Goal: Transaction & Acquisition: Obtain resource

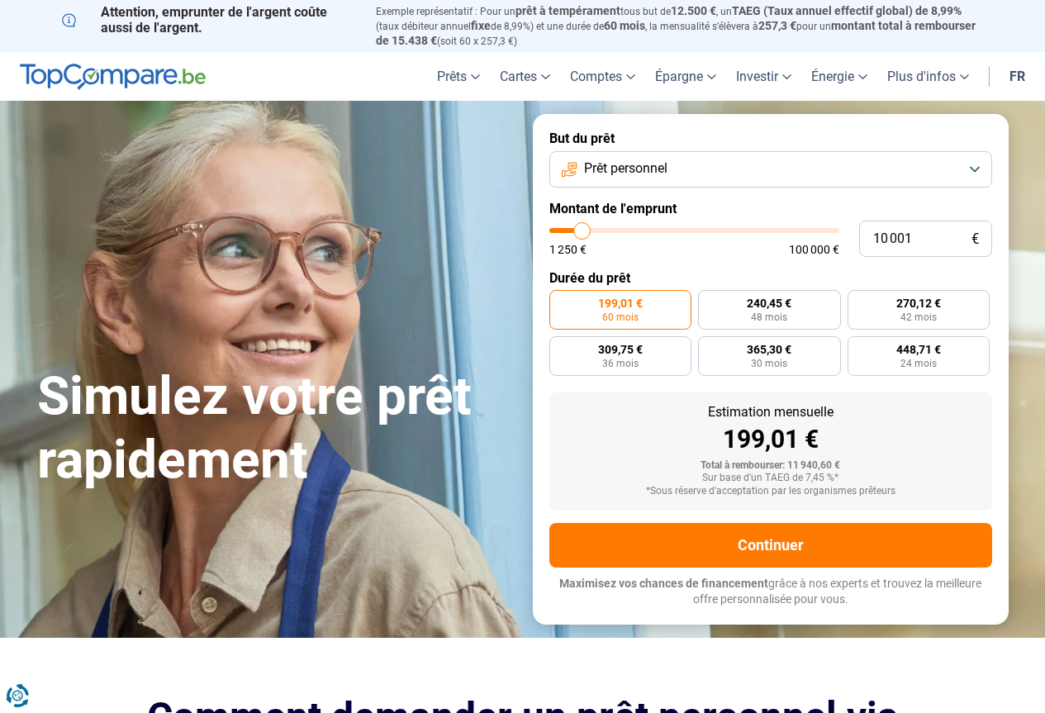
type input "12 000"
type input "12000"
type input "12 500"
type input "12500"
type input "12 750"
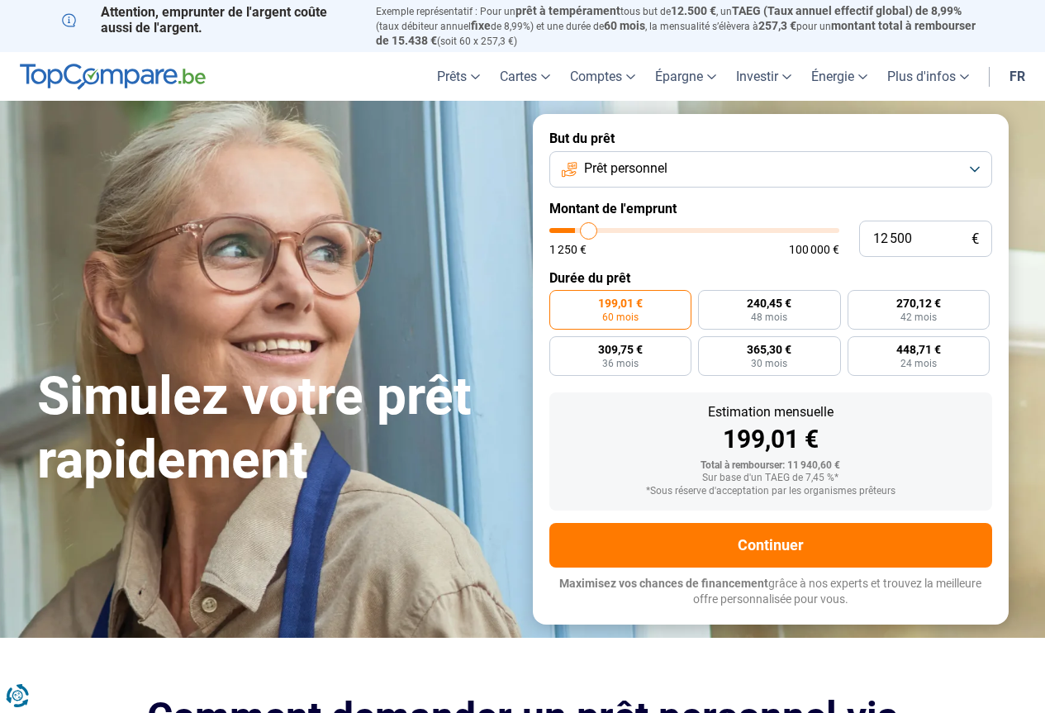
type input "12750"
type input "13 000"
type input "13000"
type input "13 250"
type input "13250"
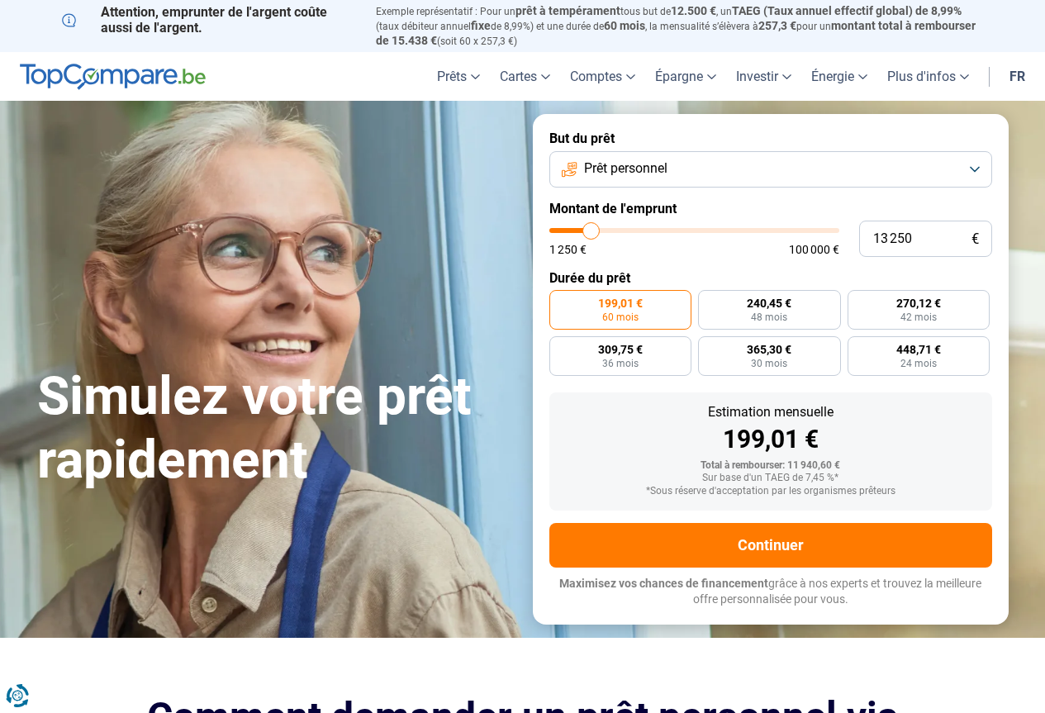
type input "13 500"
type input "13500"
type input "14 000"
type input "14000"
type input "14 500"
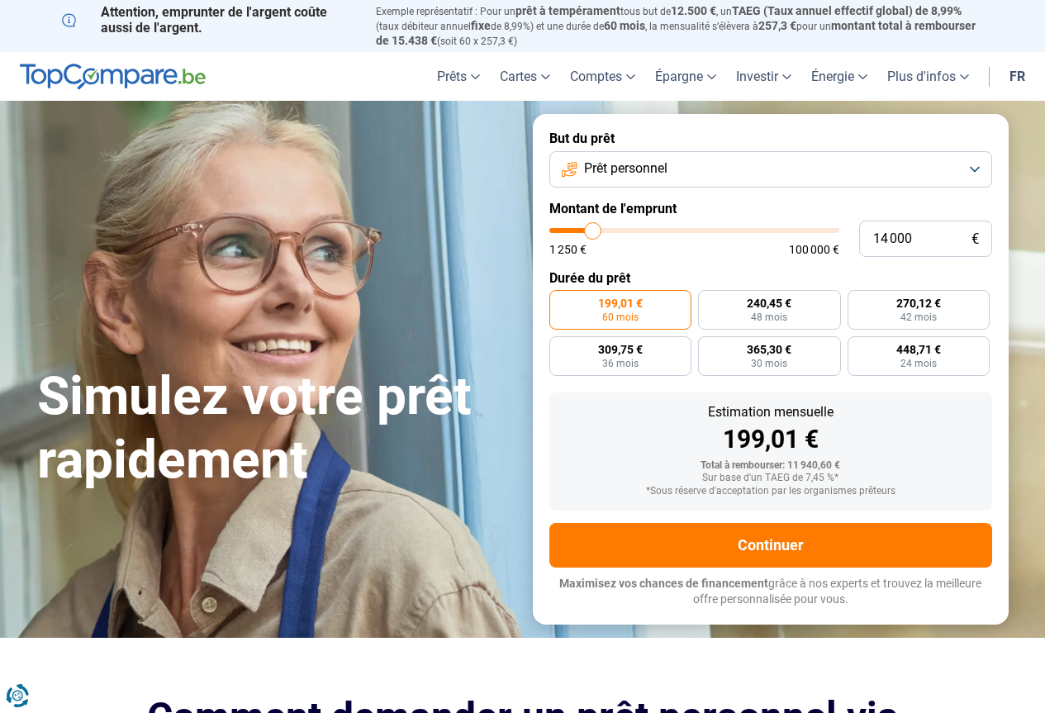
type input "14500"
type input "15 000"
type input "15000"
type input "15 500"
type input "15500"
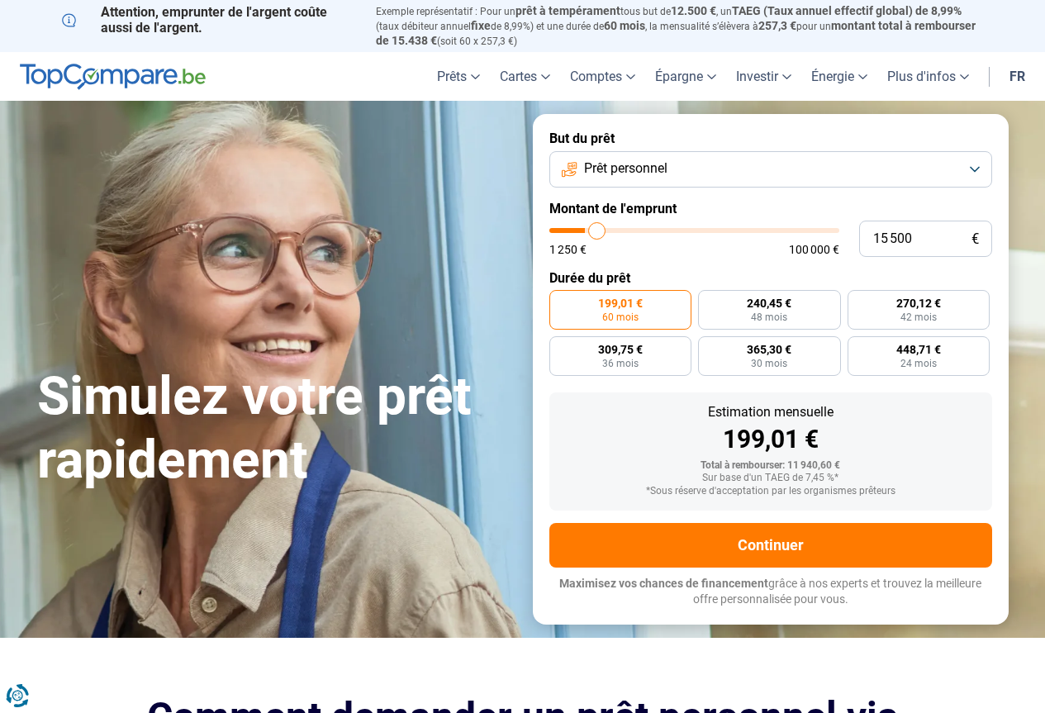
type input "16 500"
type input "16500"
type input "17 000"
type input "17000"
type input "17 250"
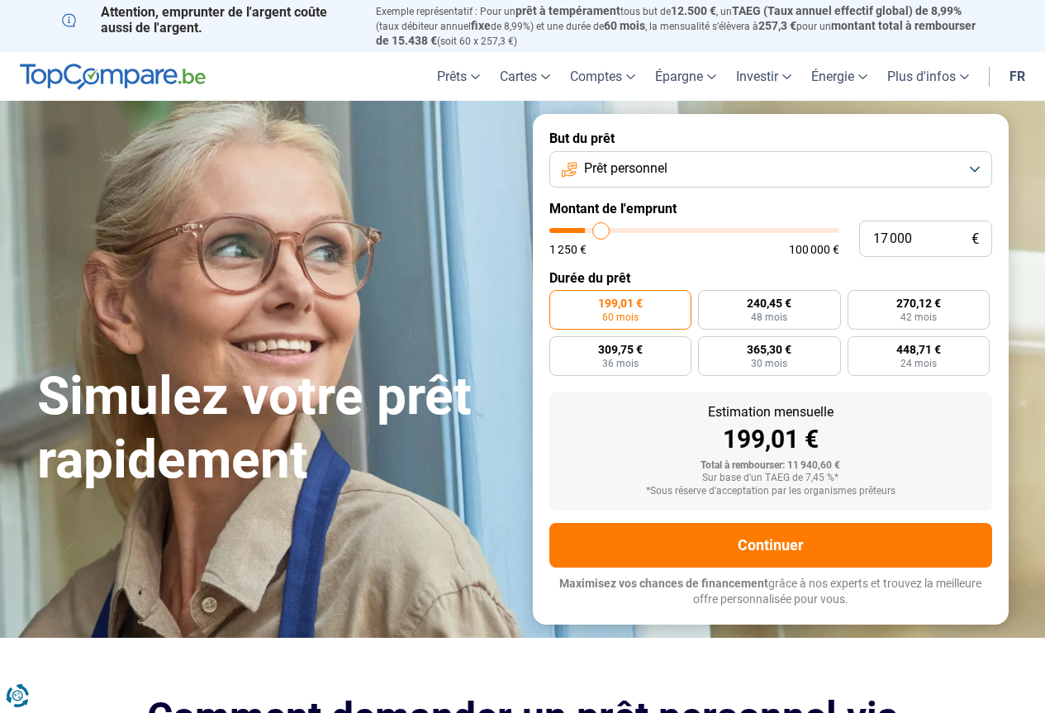
type input "17250"
type input "18 000"
type input "18000"
type input "19 250"
type input "19250"
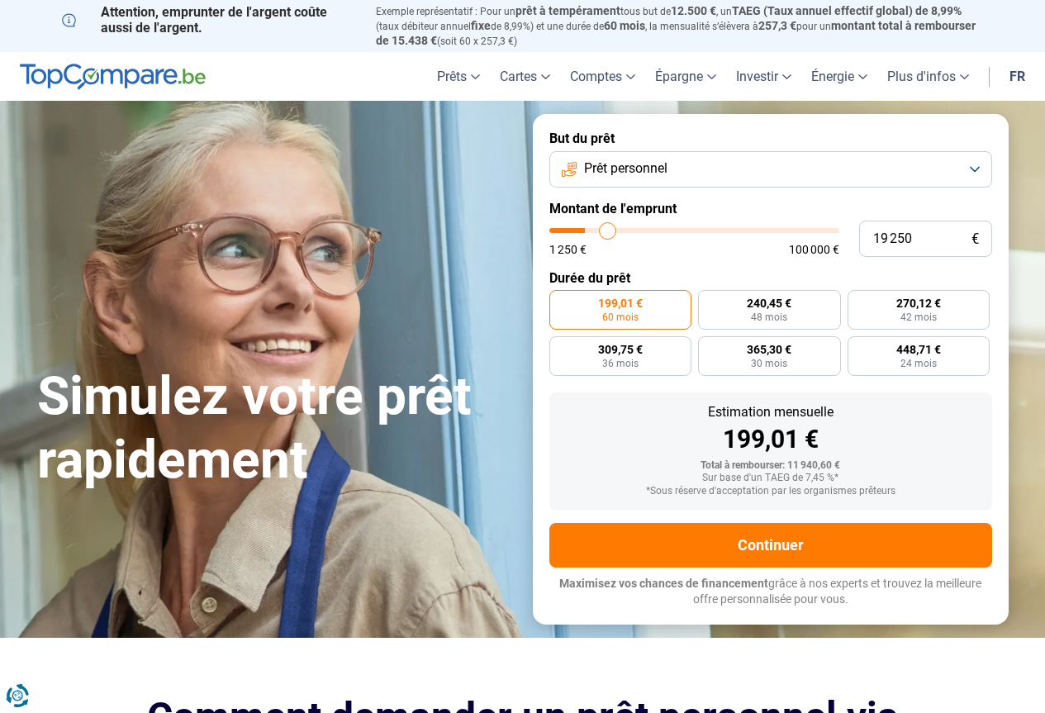
type input "21 250"
type input "21250"
type input "23 000"
type input "23000"
type input "25 000"
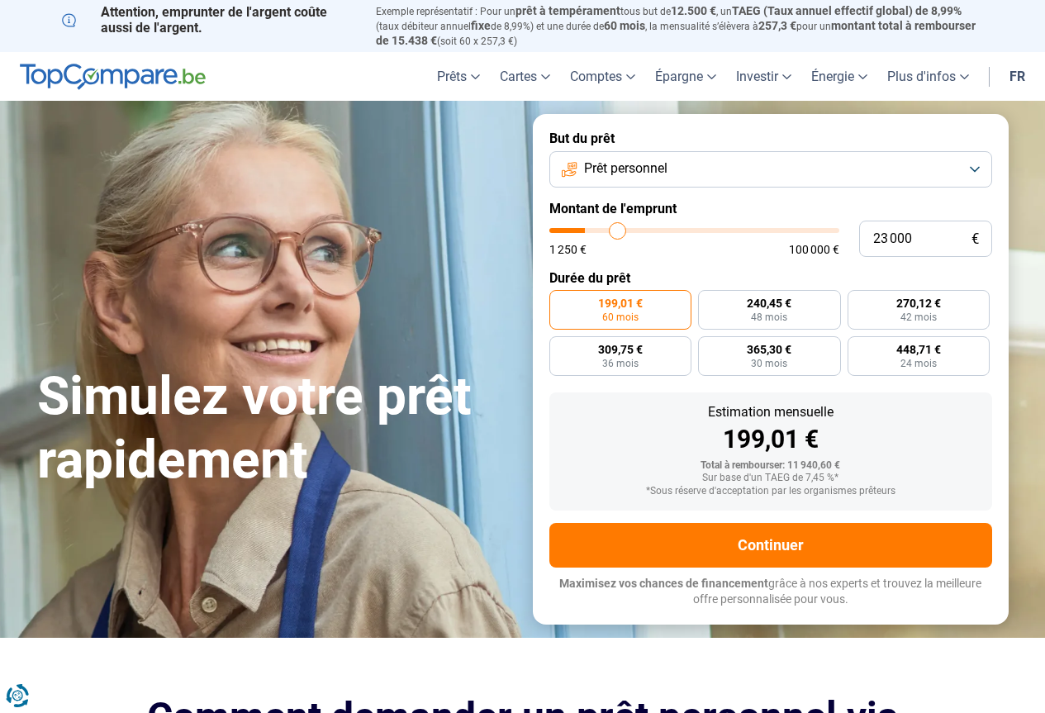
type input "25000"
type input "26 000"
type input "26000"
type input "26 750"
type input "26750"
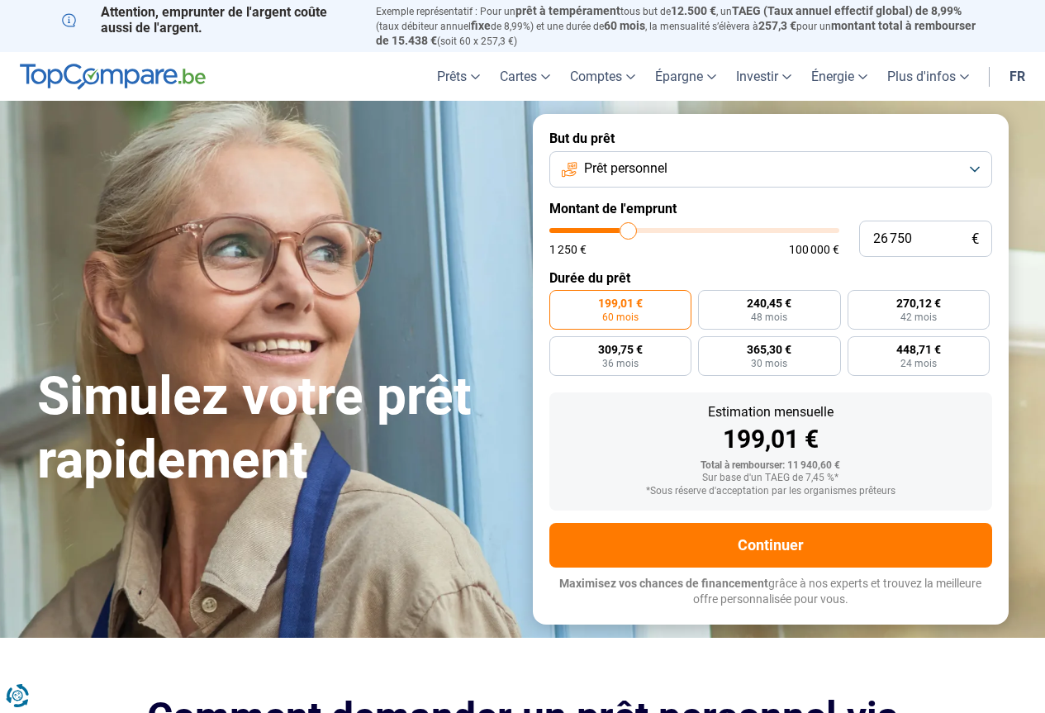
type input "27 750"
type input "27750"
type input "28 000"
type input "28000"
type input "28 250"
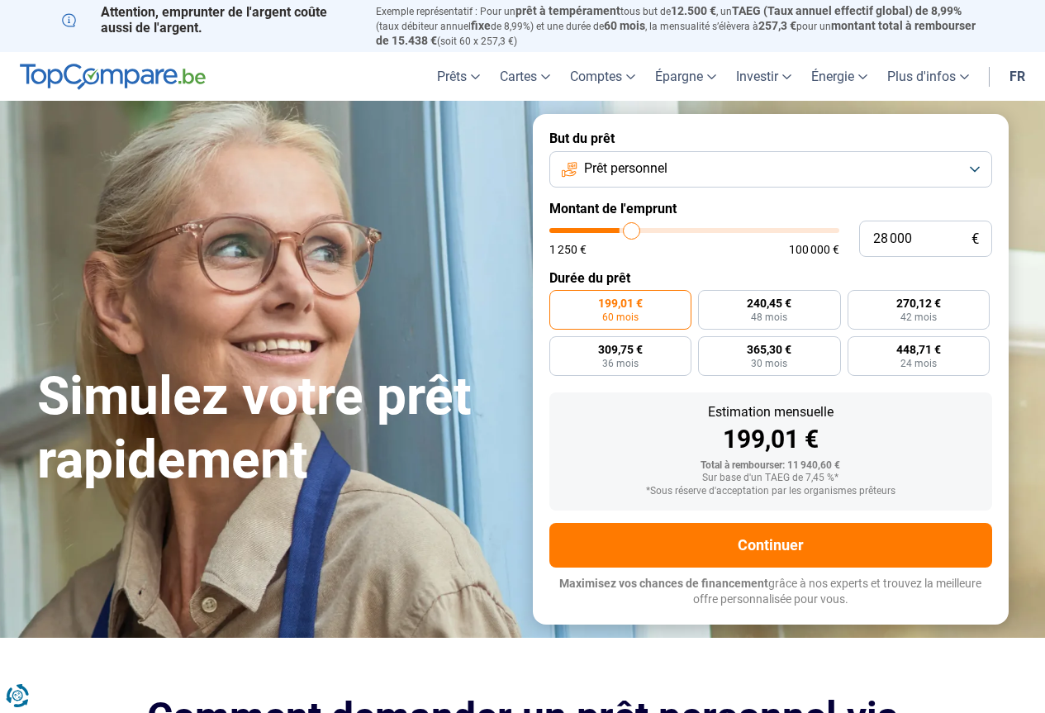
type input "28250"
type input "29 250"
type input "29250"
type input "29 750"
type input "29750"
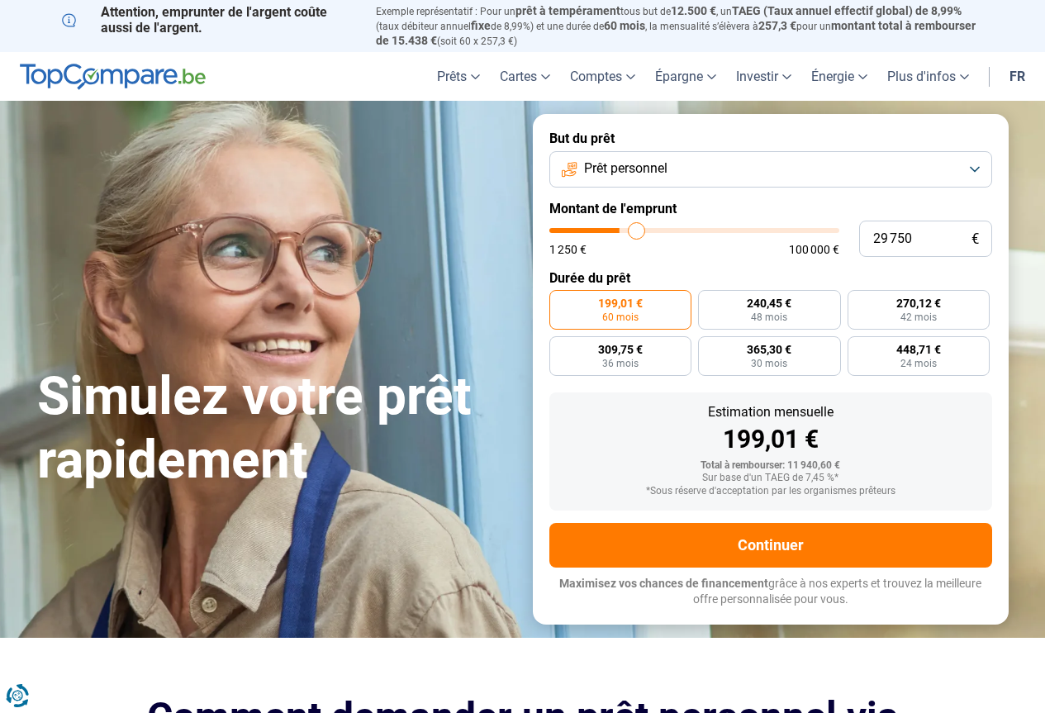
type input "30 750"
type input "30750"
type input "31 250"
type input "31250"
type input "32 000"
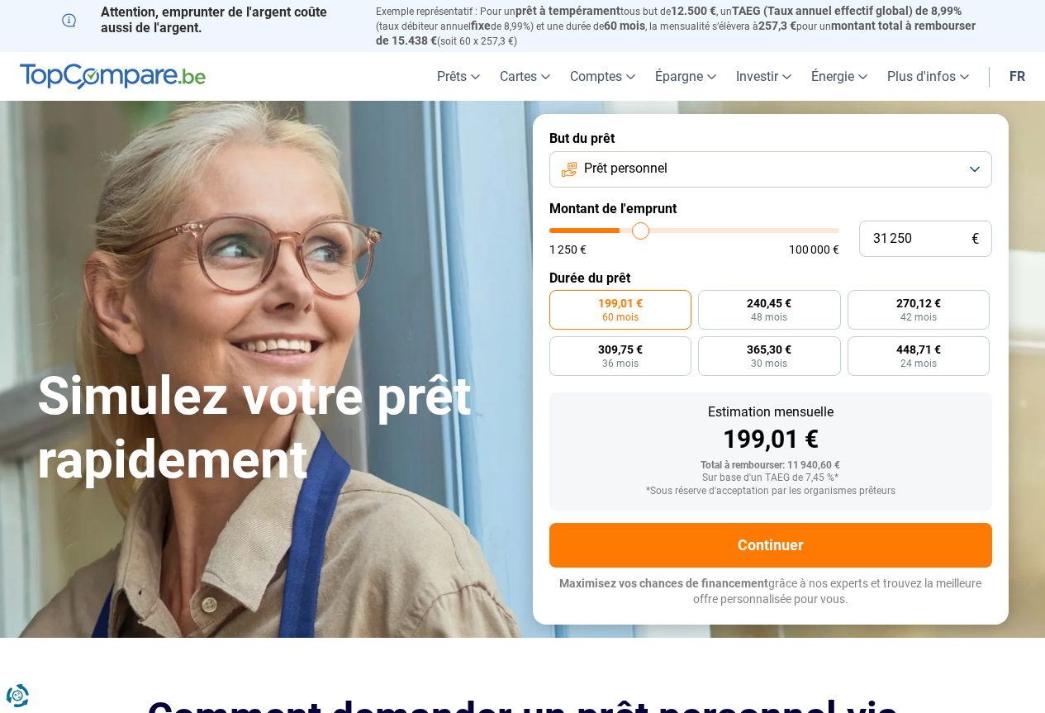
type input "32000"
type input "32 250"
type input "32250"
type input "32 750"
type input "32750"
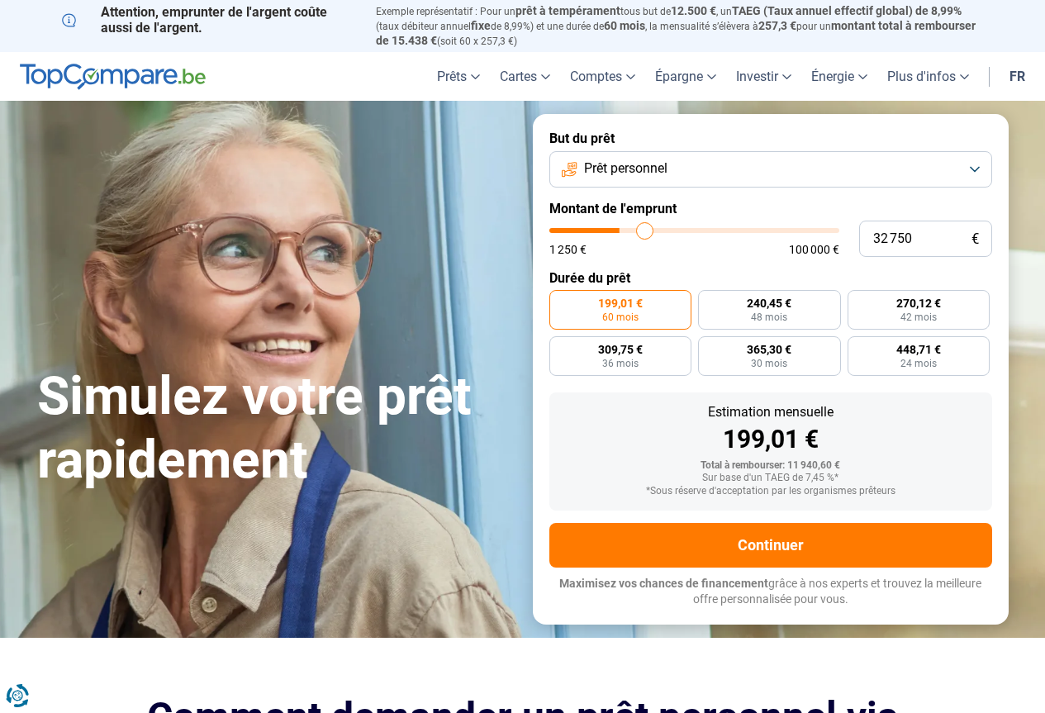
type input "33 250"
type input "33250"
type input "34 250"
type input "34250"
type input "35 000"
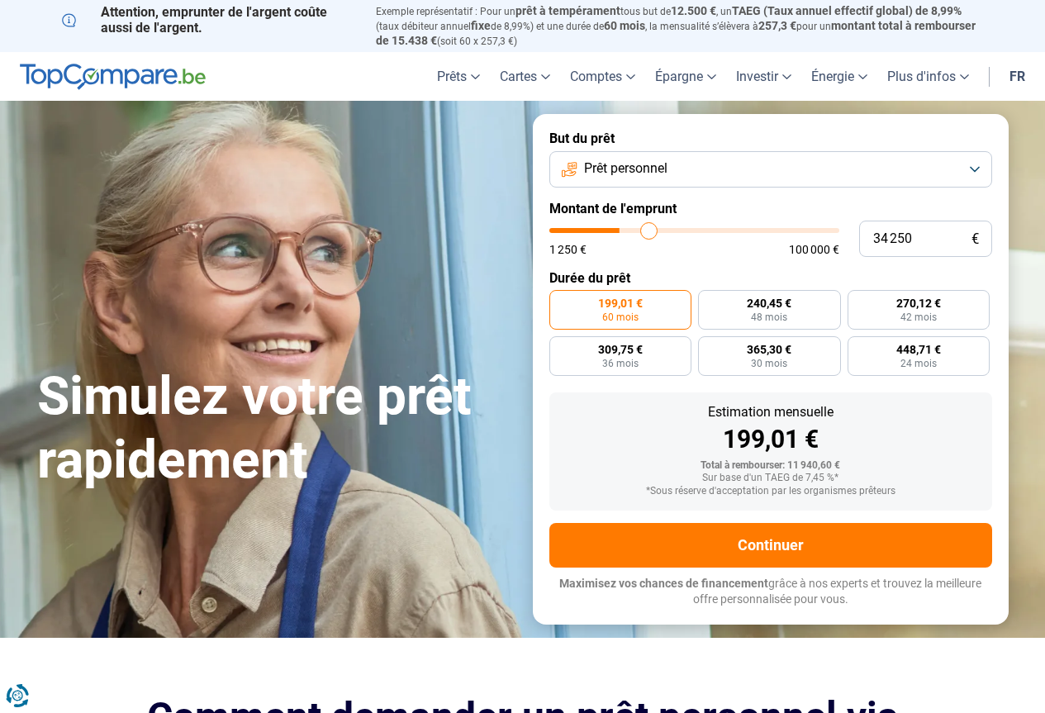
type input "35000"
type input "35 500"
type input "35500"
type input "35 750"
type input "35750"
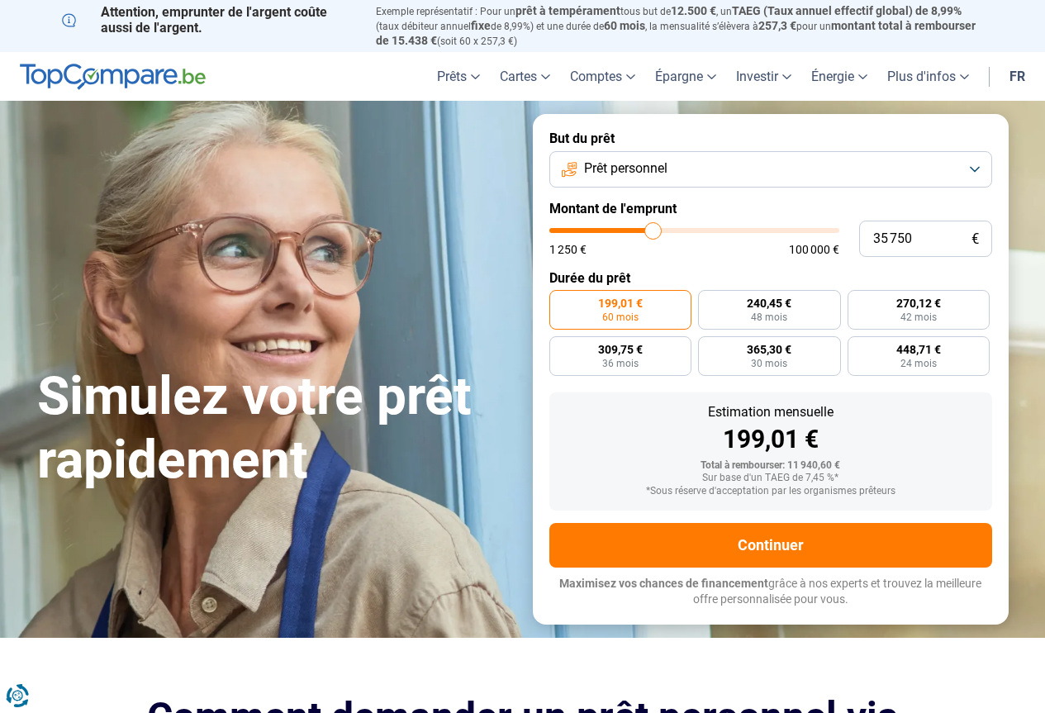
type input "36 500"
type input "36500"
type input "36 750"
type input "36750"
type input "37 750"
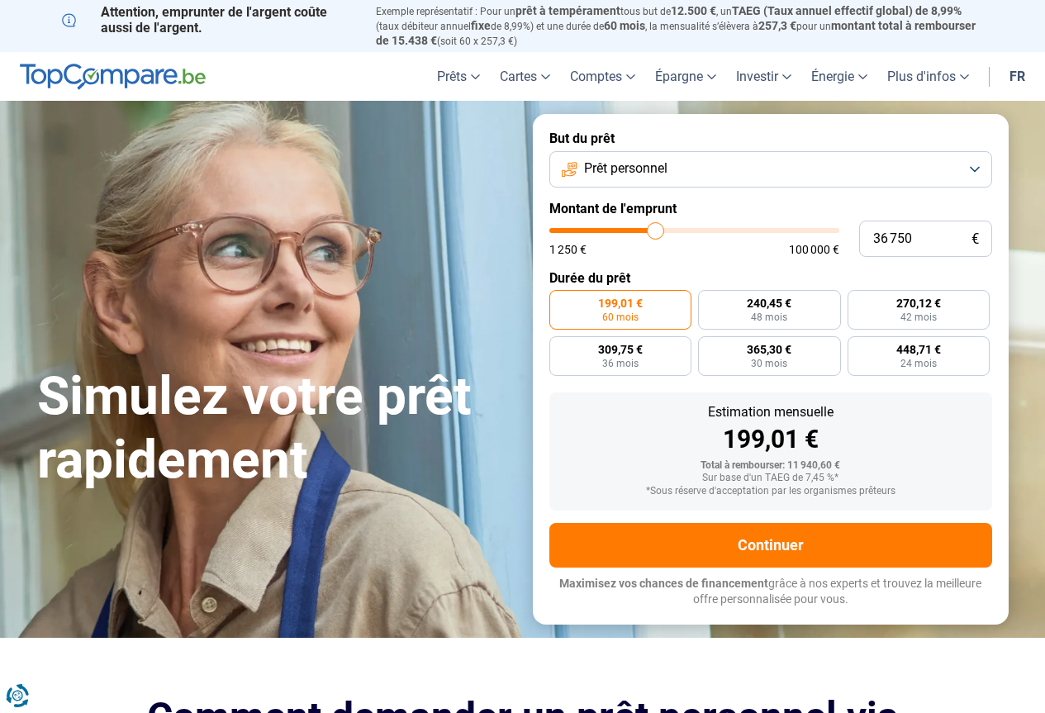
type input "37750"
type input "38 500"
type input "38500"
type input "40 000"
type input "40000"
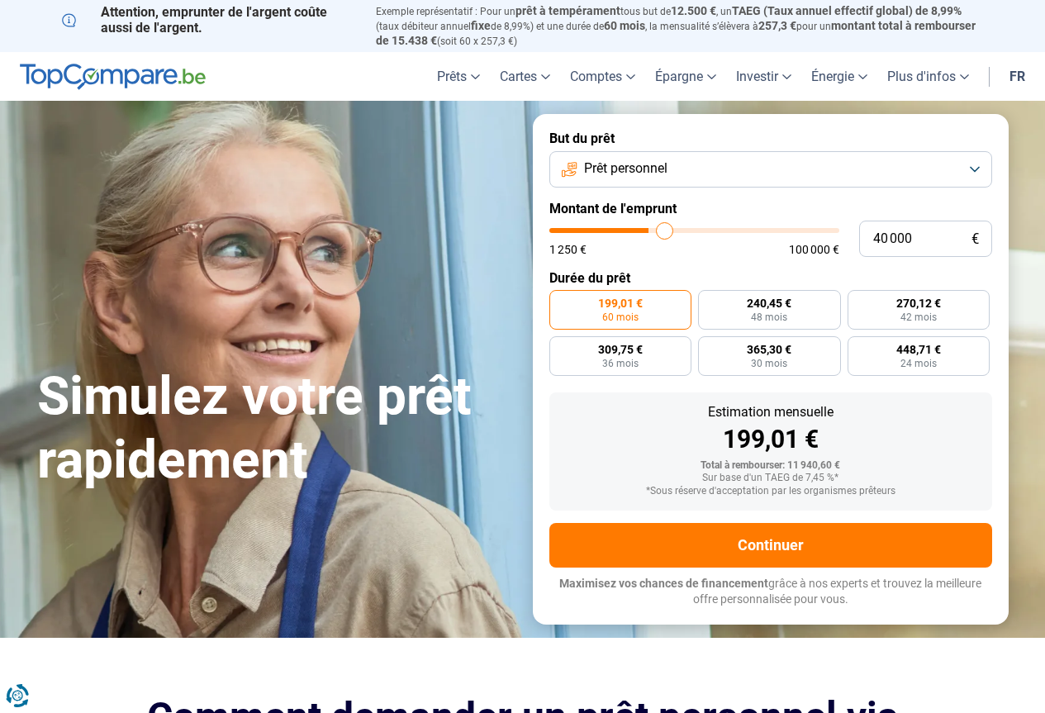
type input "41 500"
type input "41500"
type input "43 000"
type input "43000"
type input "43 750"
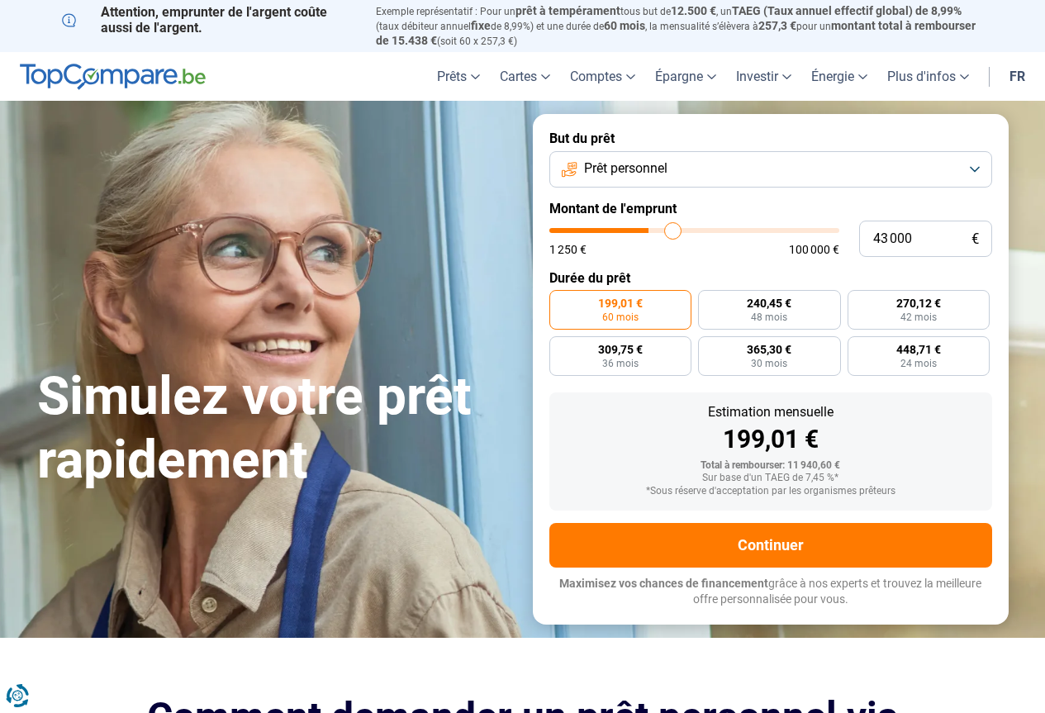
type input "43750"
type input "44 000"
type input "44000"
type input "45 000"
type input "45000"
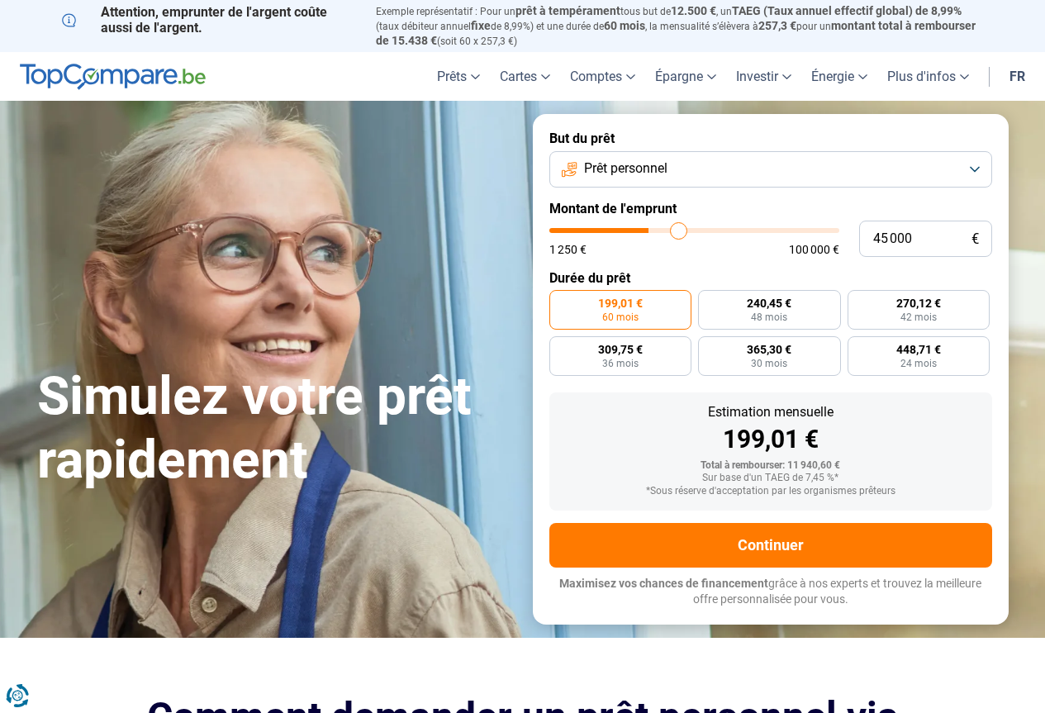
type input "45 750"
type input "45750"
type input "47 500"
type input "47500"
type input "49 500"
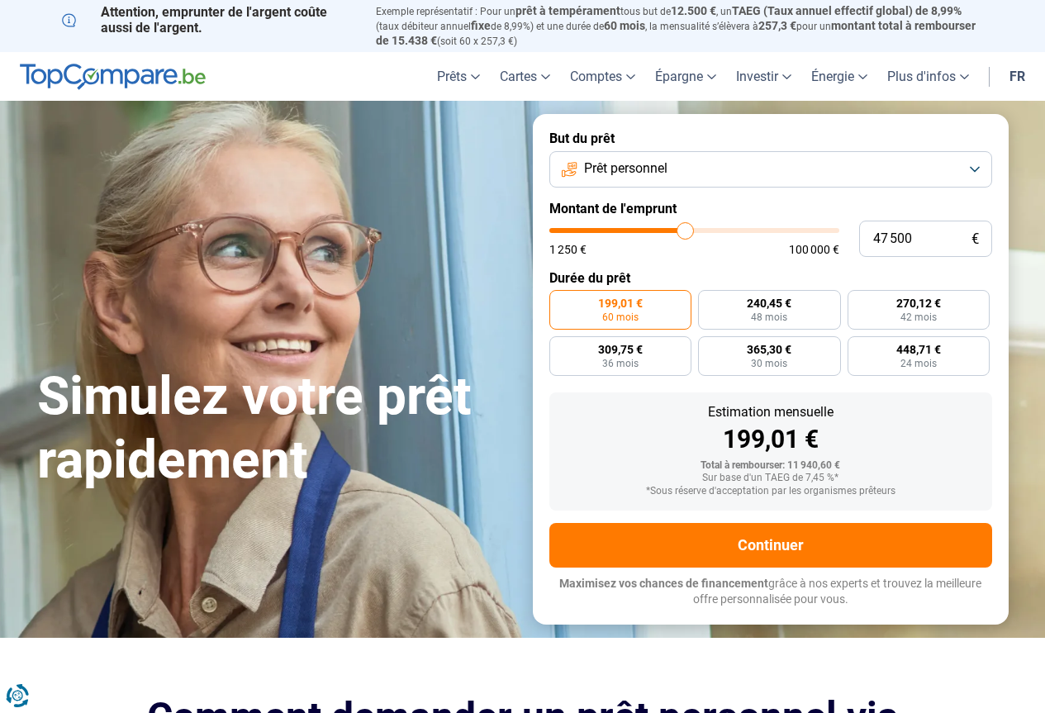
type input "49500"
type input "50 500"
type input "50500"
type input "52 000"
type input "52000"
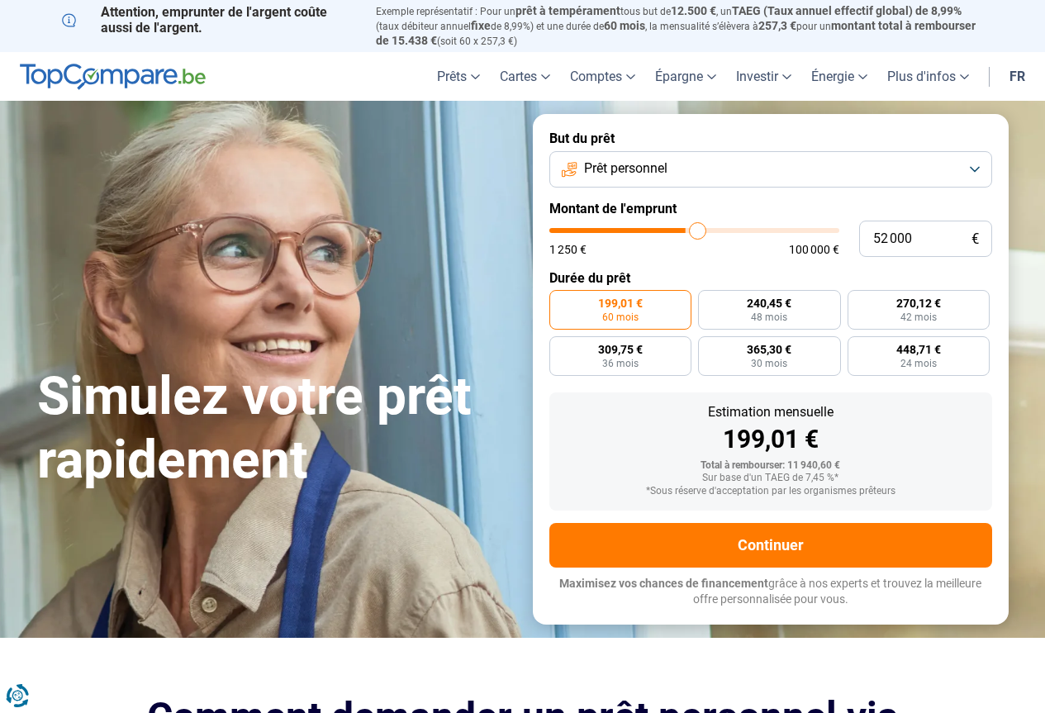
type input "54 000"
type input "54000"
type input "55 500"
type input "55500"
type input "55 750"
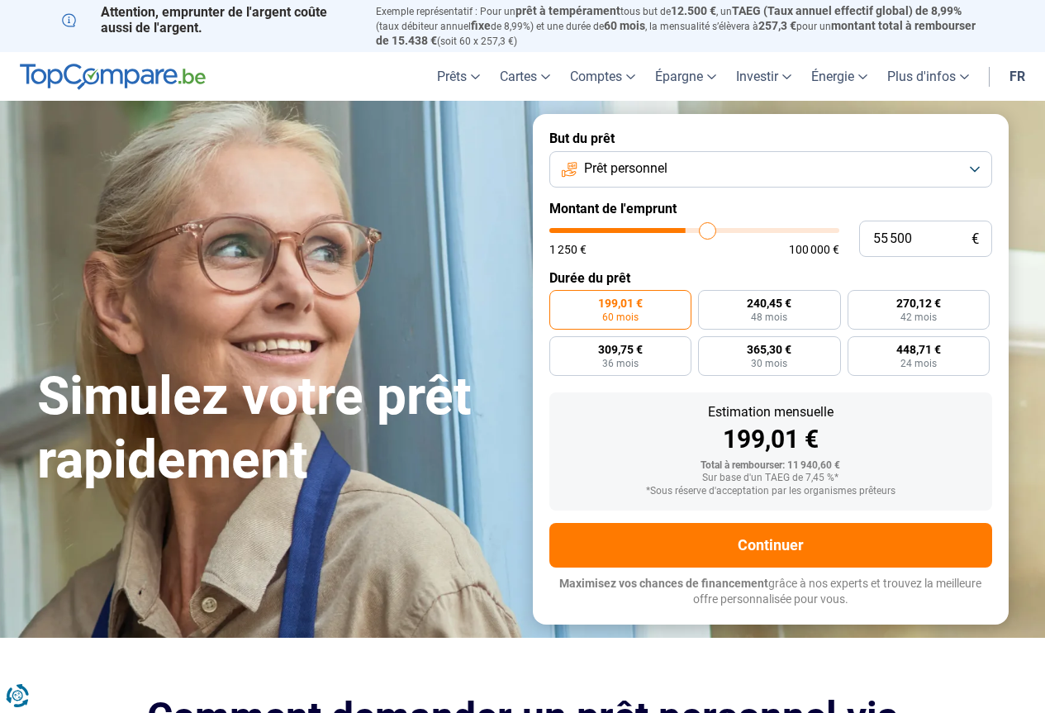
type input "55750"
type input "56 250"
type input "56250"
type input "56 500"
type input "56500"
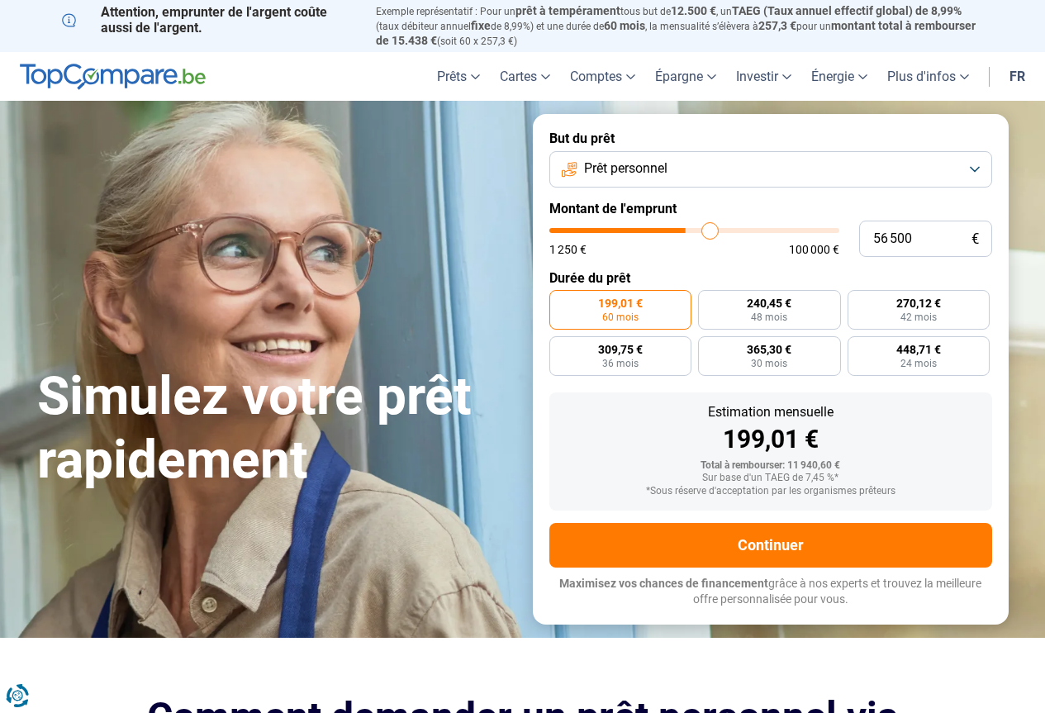
type input "57 250"
type input "57250"
type input "57 500"
type input "57500"
type input "57 750"
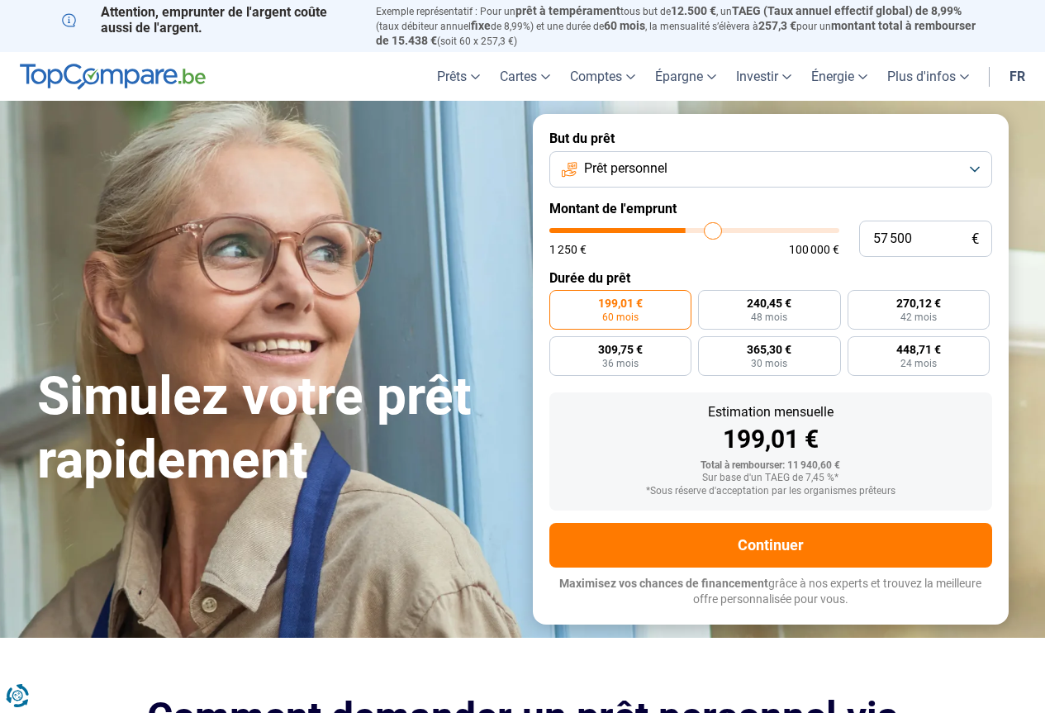
type input "57750"
type input "58 500"
type input "58500"
type input "58 750"
type input "58750"
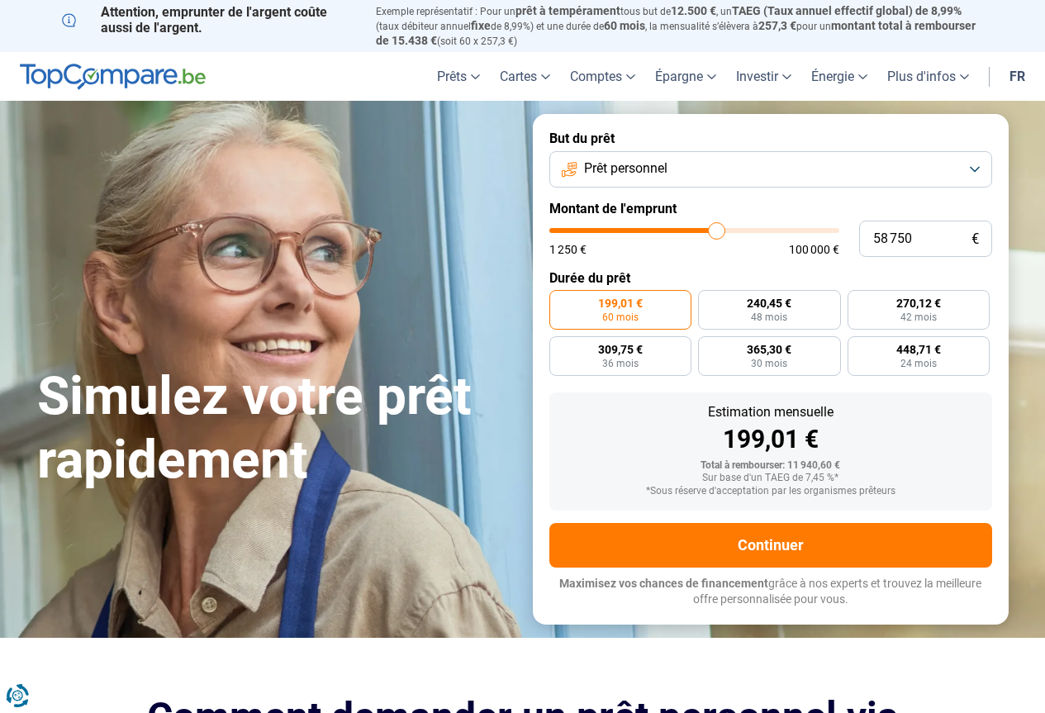
type input "59 000"
drag, startPoint x: 587, startPoint y: 224, endPoint x: 717, endPoint y: 226, distance: 130.5
type input "59000"
click at [717, 228] on input "range" at bounding box center [694, 230] width 290 height 5
radio input "false"
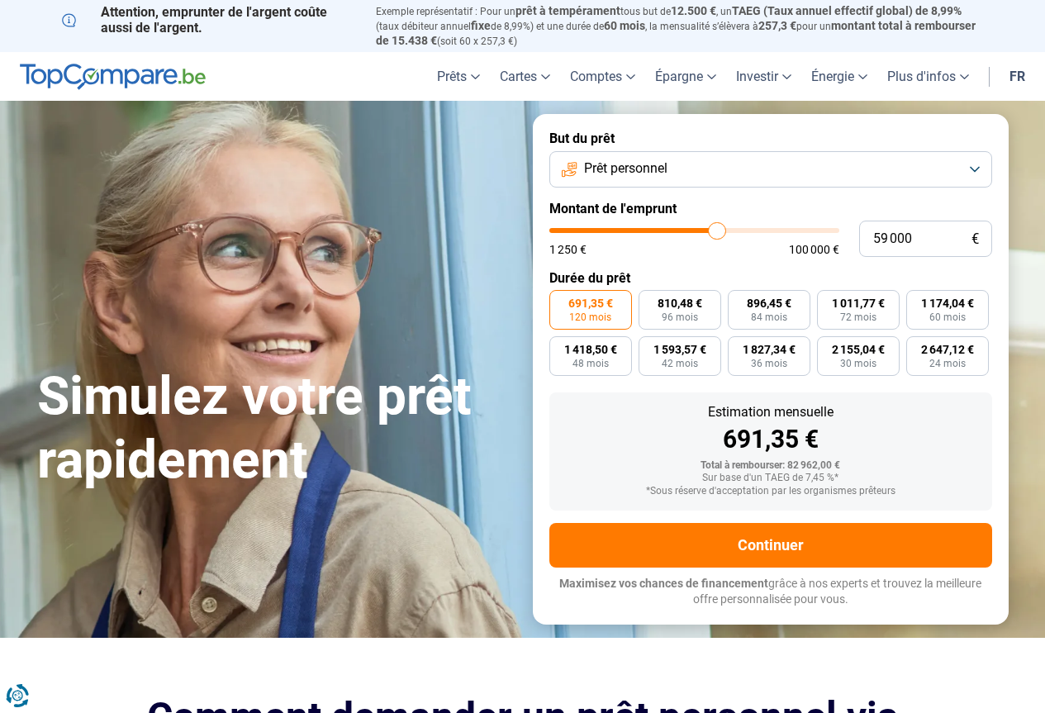
type input "58 750"
type input "58750"
type input "58 500"
type input "58500"
type input "58 000"
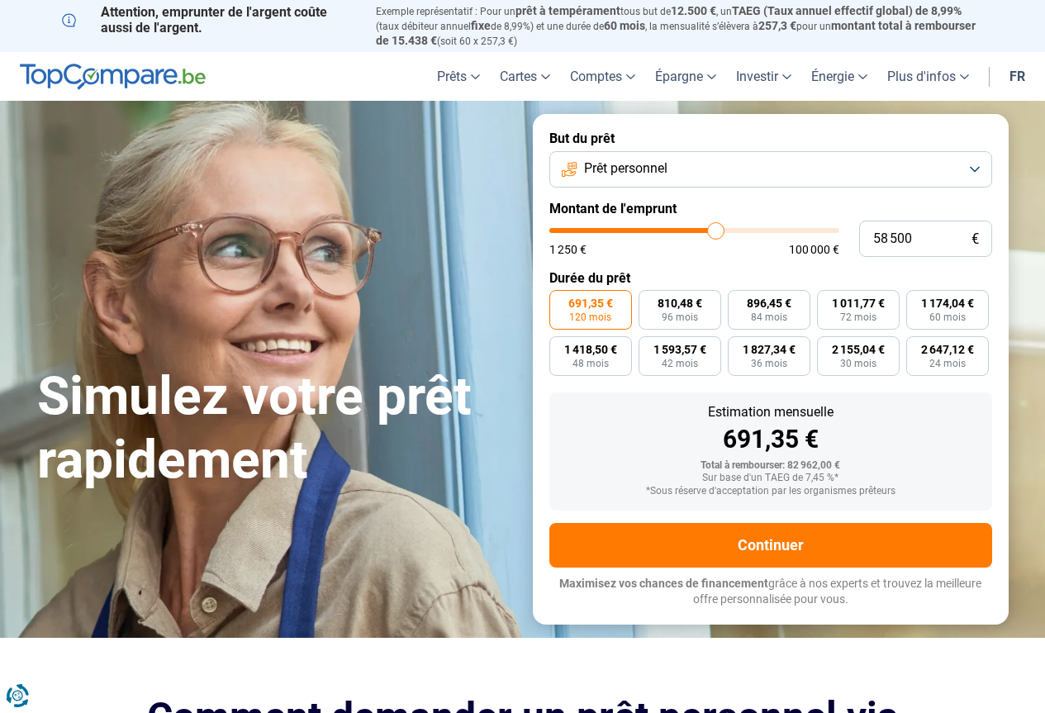
type input "58000"
type input "57 750"
type input "57750"
type input "57 500"
type input "57500"
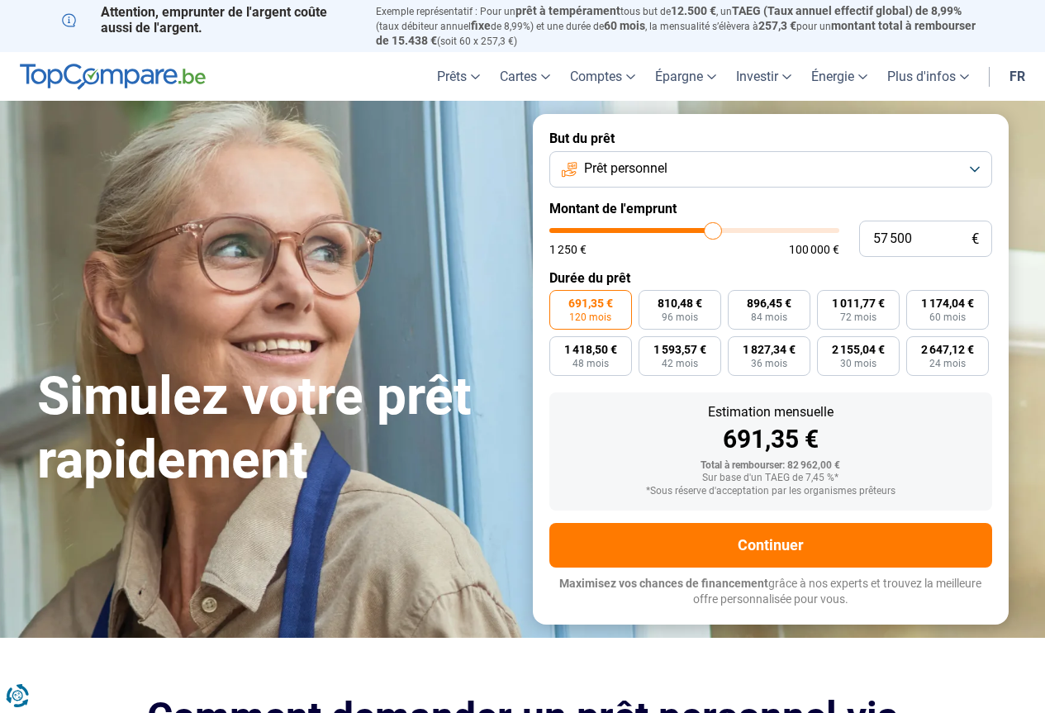
type input "57 000"
type input "57000"
type input "56 500"
type input "56500"
type input "55 750"
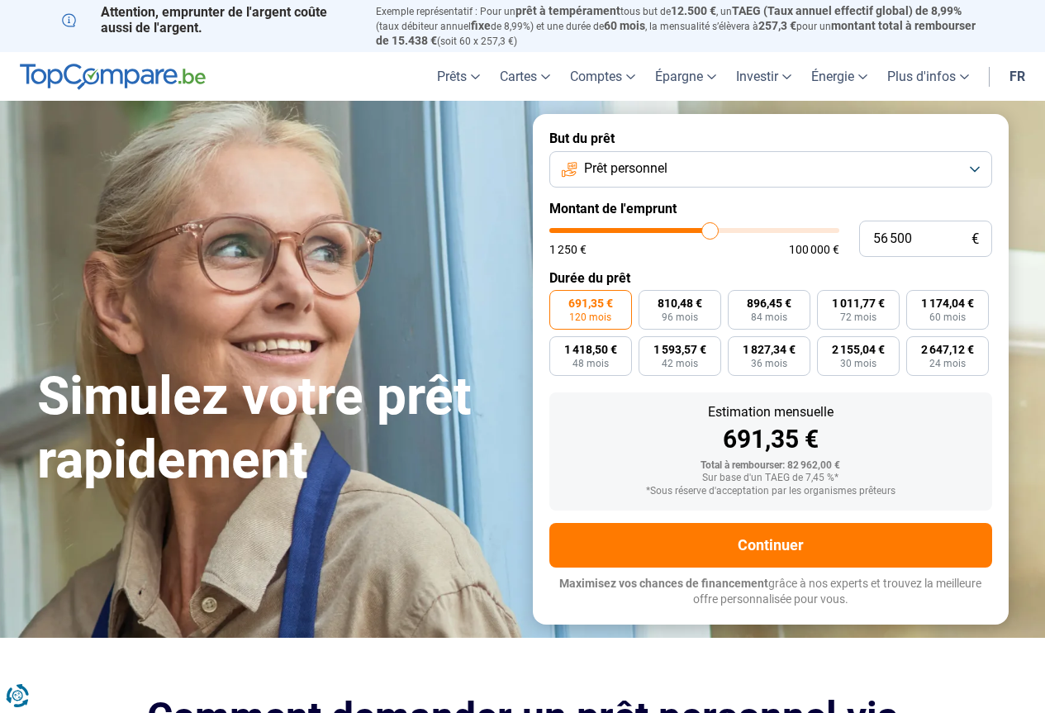
type input "55750"
type input "55 000"
type input "55000"
type input "54 250"
type input "54250"
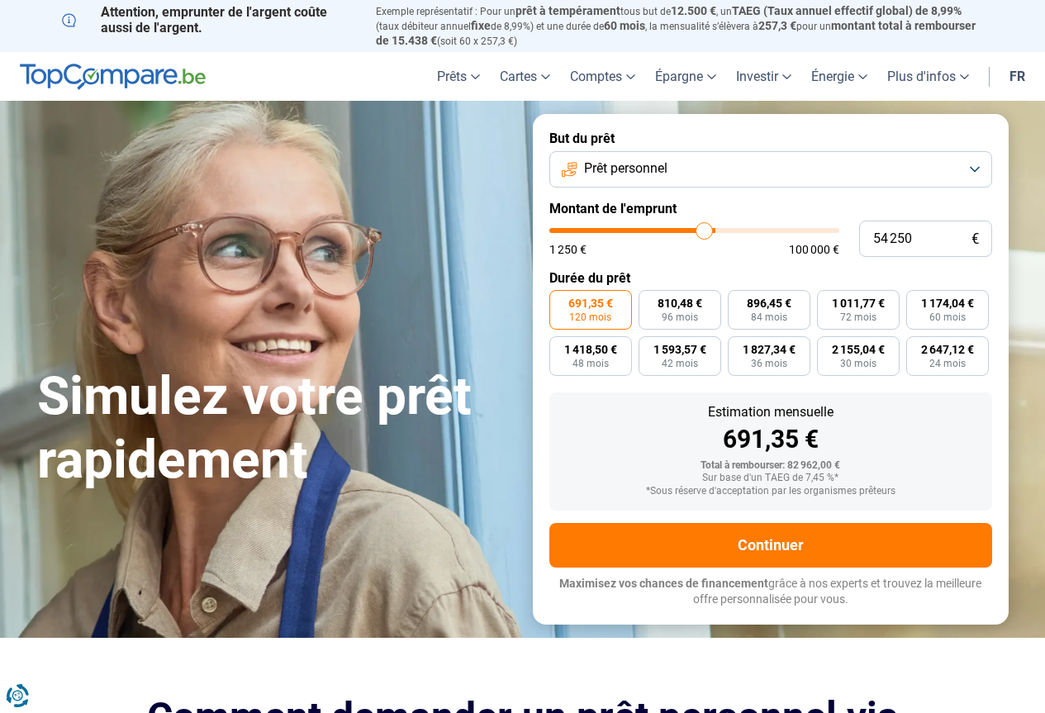
type input "53 250"
type input "53250"
type input "51 750"
type input "51750"
type input "51 000"
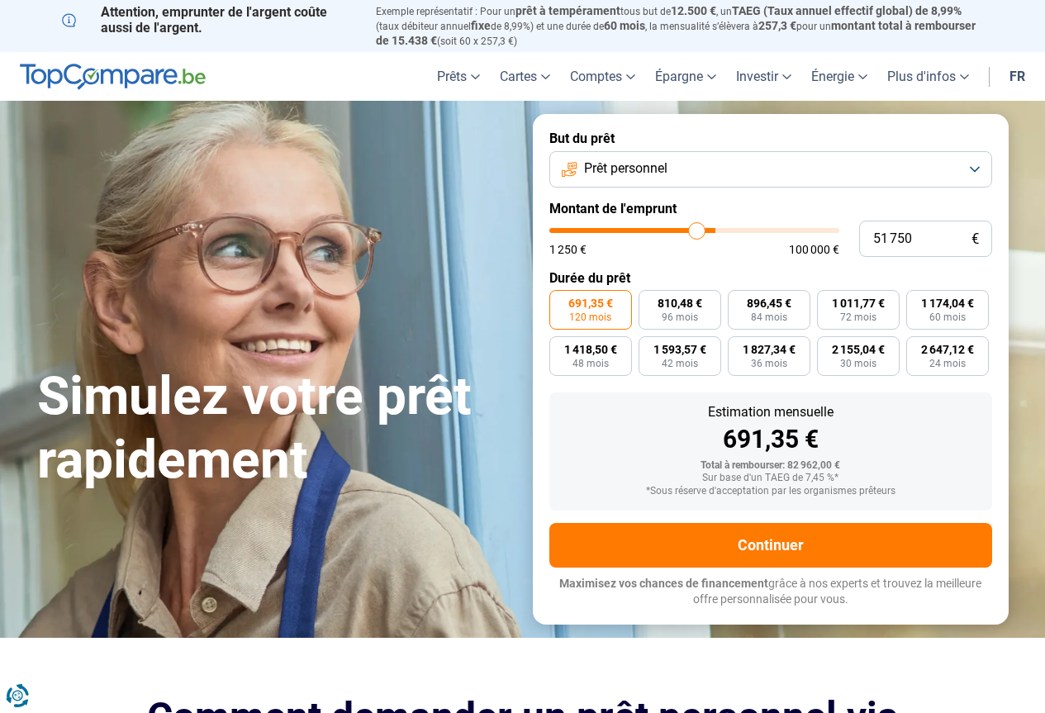
type input "51000"
type input "49 750"
type input "49750"
type input "48 500"
type input "48500"
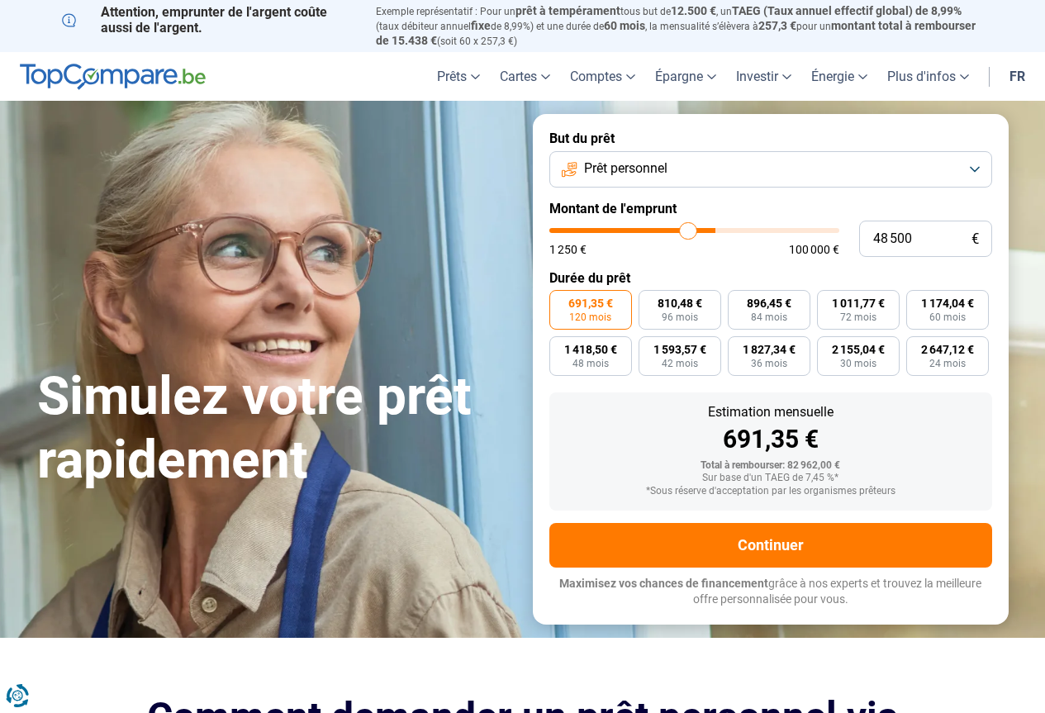
type input "47 250"
type input "47250"
type input "46 500"
type input "46500"
type input "44 500"
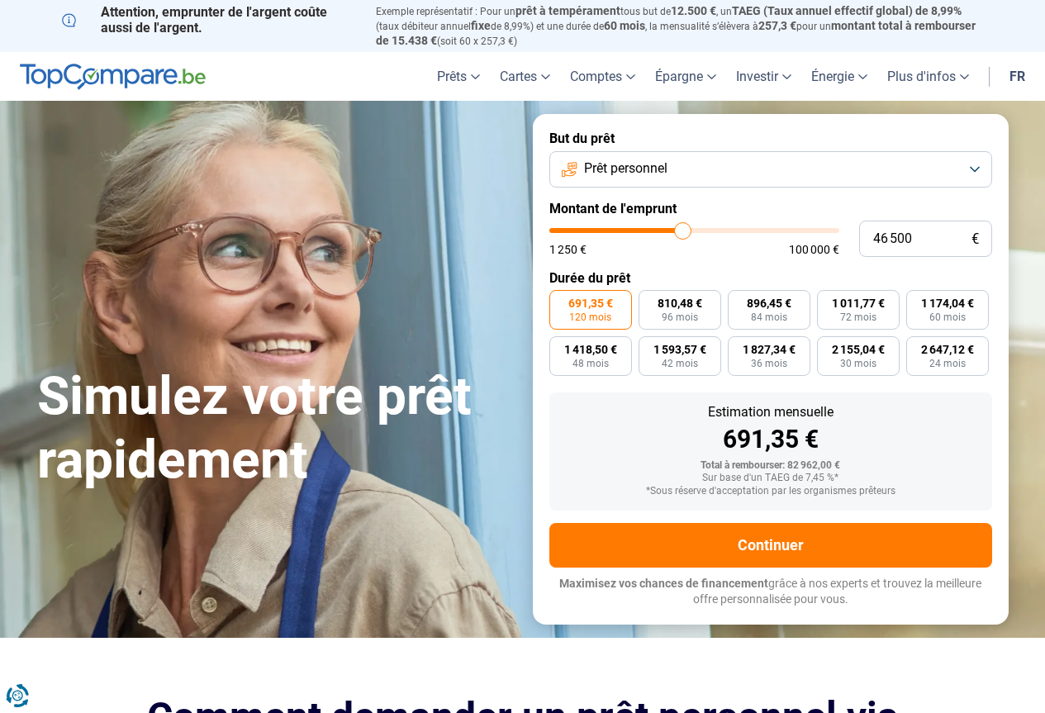
type input "44500"
type input "43 500"
type input "43500"
type input "41 250"
type input "41250"
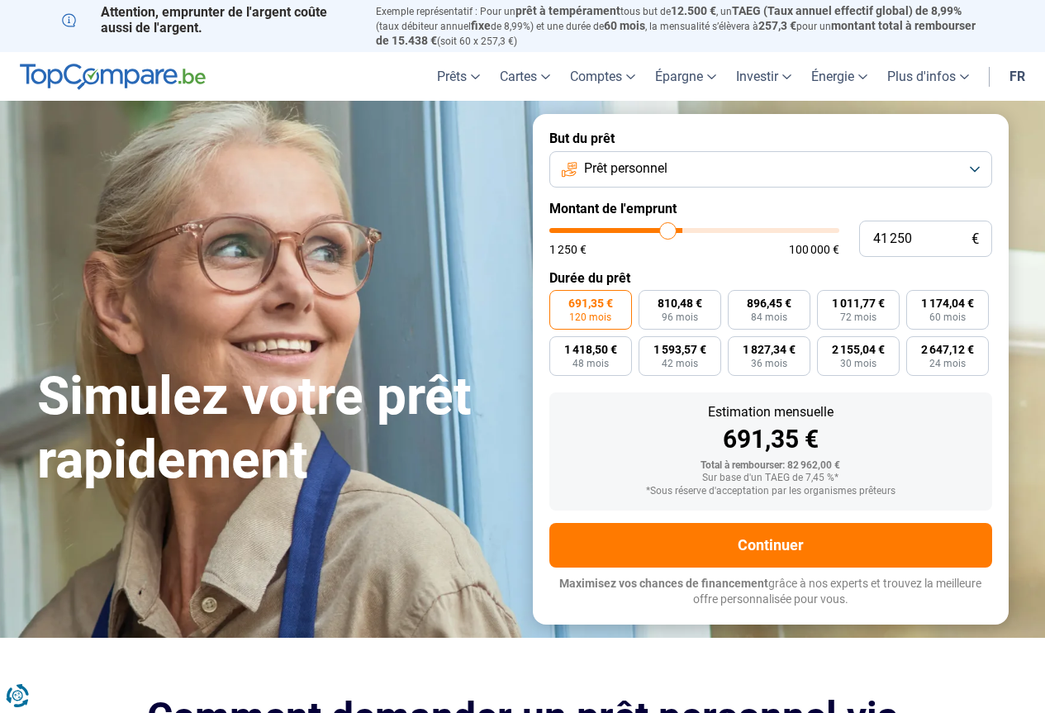
type input "37 250"
type input "37250"
type input "35 500"
type input "35500"
type input "33 250"
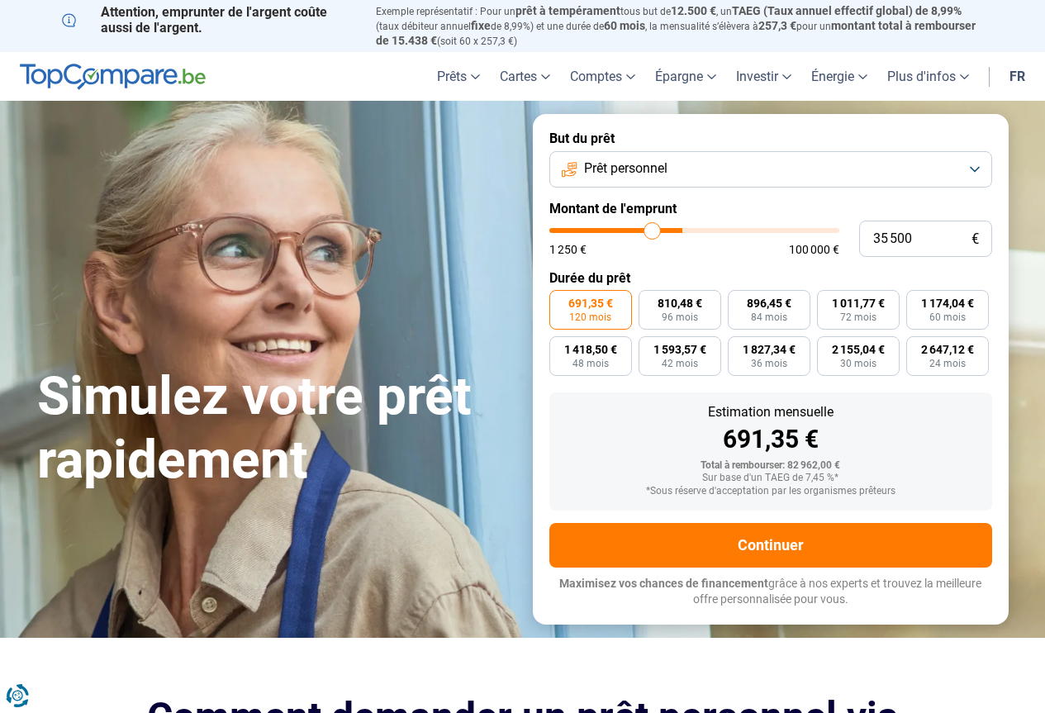
type input "33250"
type input "31 750"
type input "31750"
type input "29 750"
type input "29750"
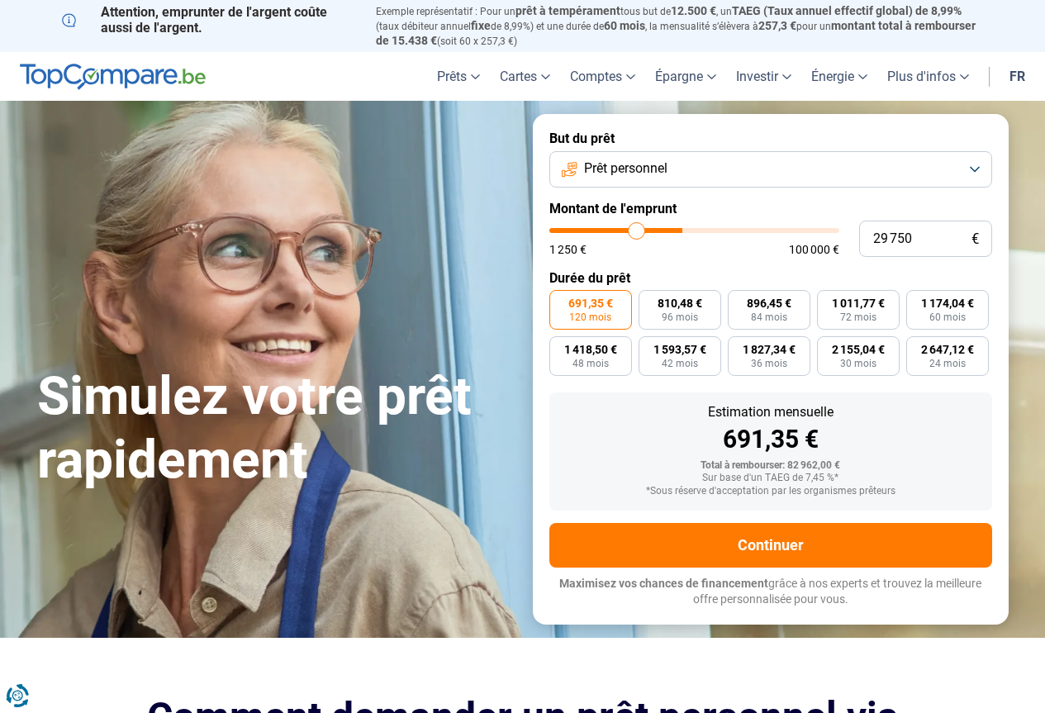
type input "27 750"
type input "27750"
type input "26 250"
type input "26250"
type input "25 250"
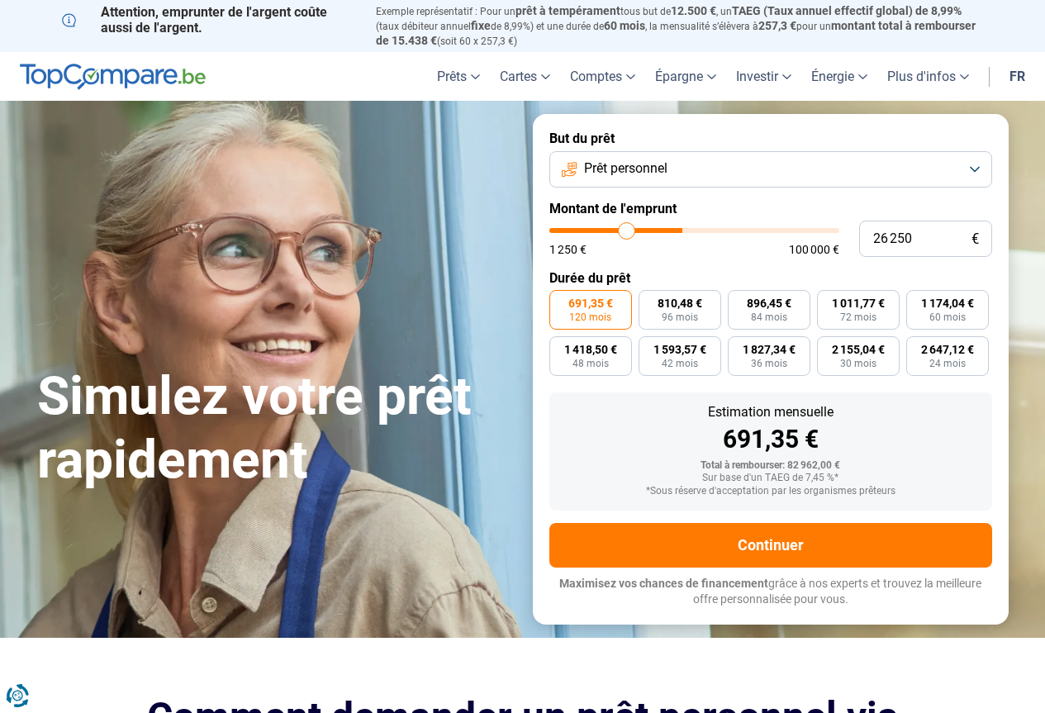
type input "25250"
type input "24 500"
type input "24500"
type input "23 750"
type input "23750"
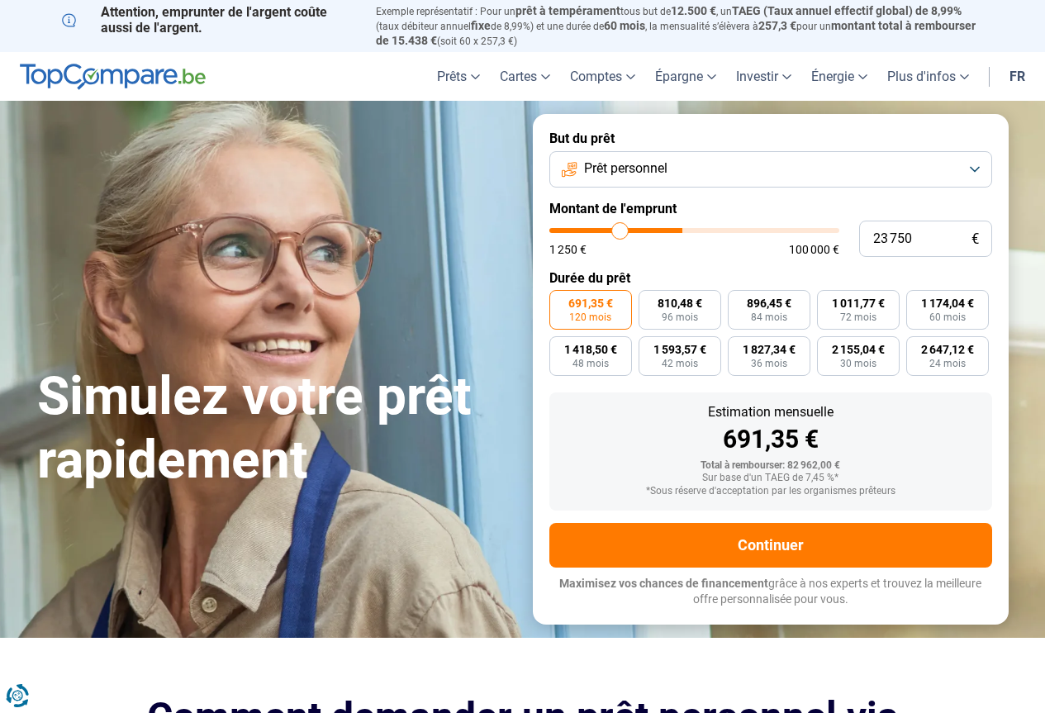
type input "23 500"
type input "23500"
type input "23 000"
type input "23000"
type input "22 750"
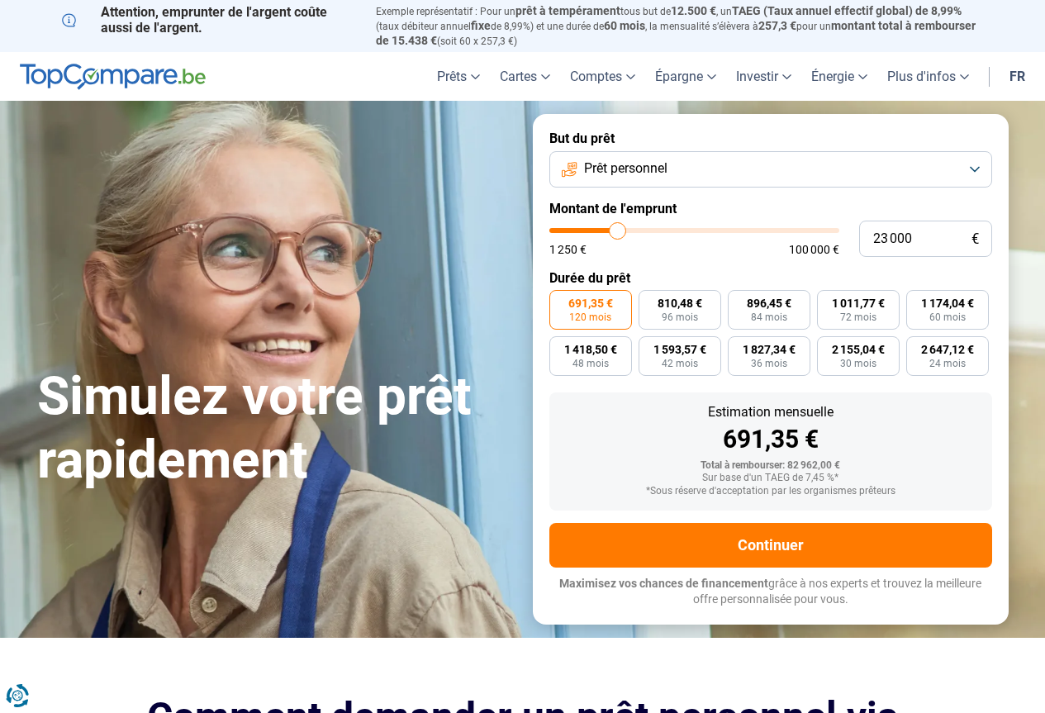
type input "22750"
type input "22 000"
type input "22000"
type input "21 750"
type input "21750"
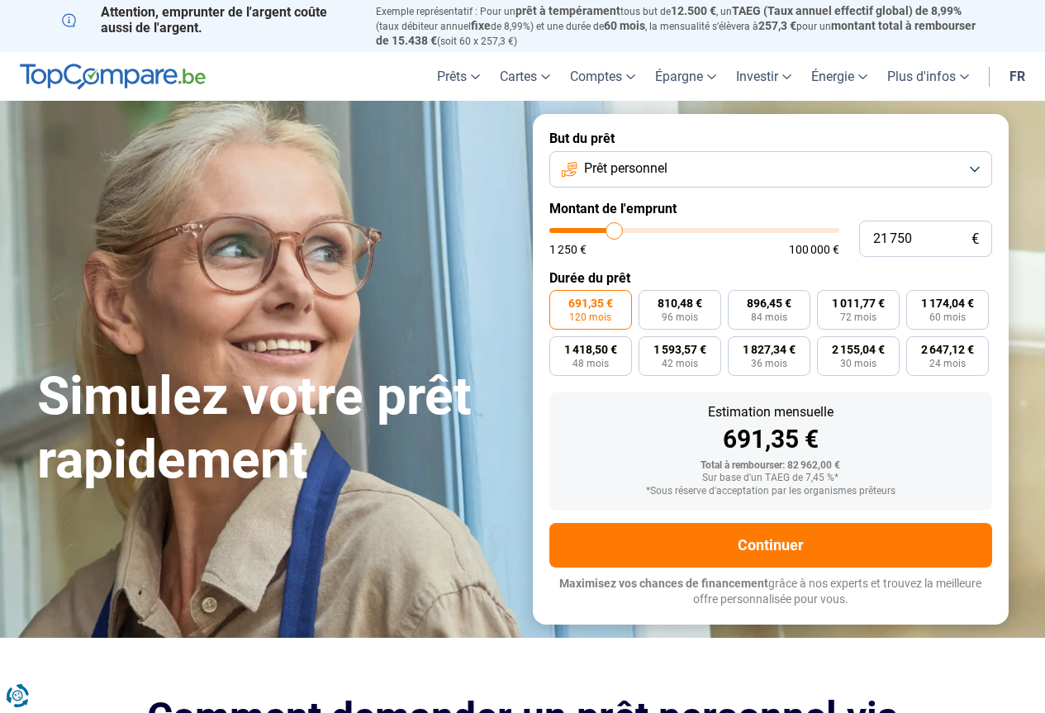
type input "20 250"
type input "20250"
type input "19 000"
type input "19000"
type input "18 750"
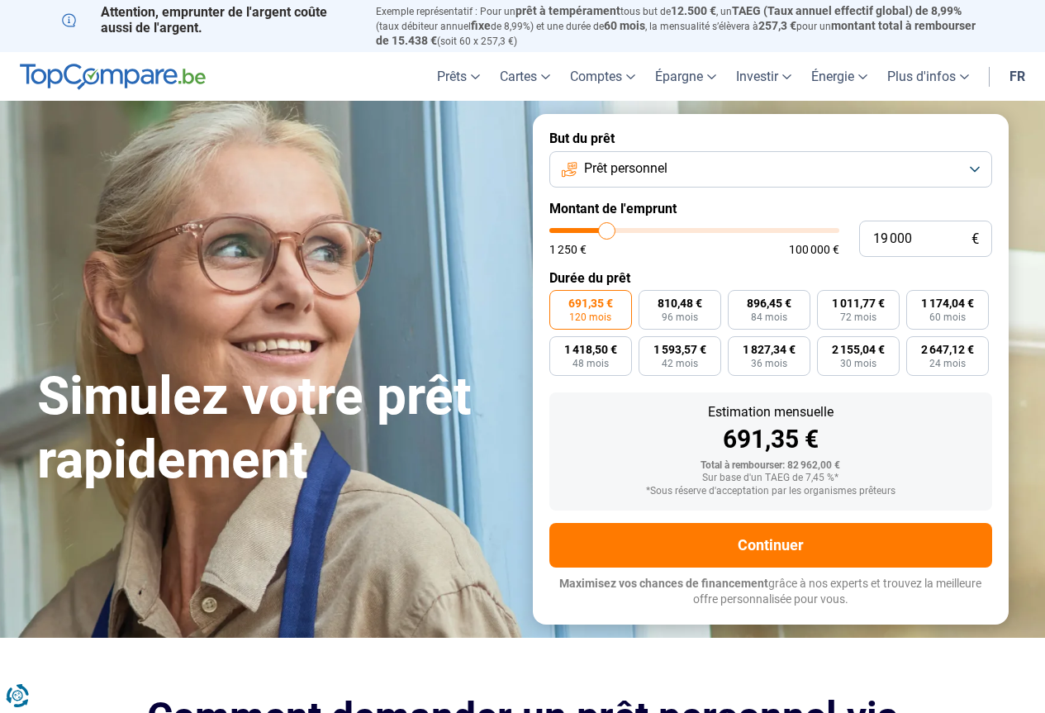
type input "18750"
type input "18 000"
drag, startPoint x: 717, startPoint y: 226, endPoint x: 589, endPoint y: 239, distance: 128.7
click at [589, 233] on input "range" at bounding box center [694, 230] width 290 height 5
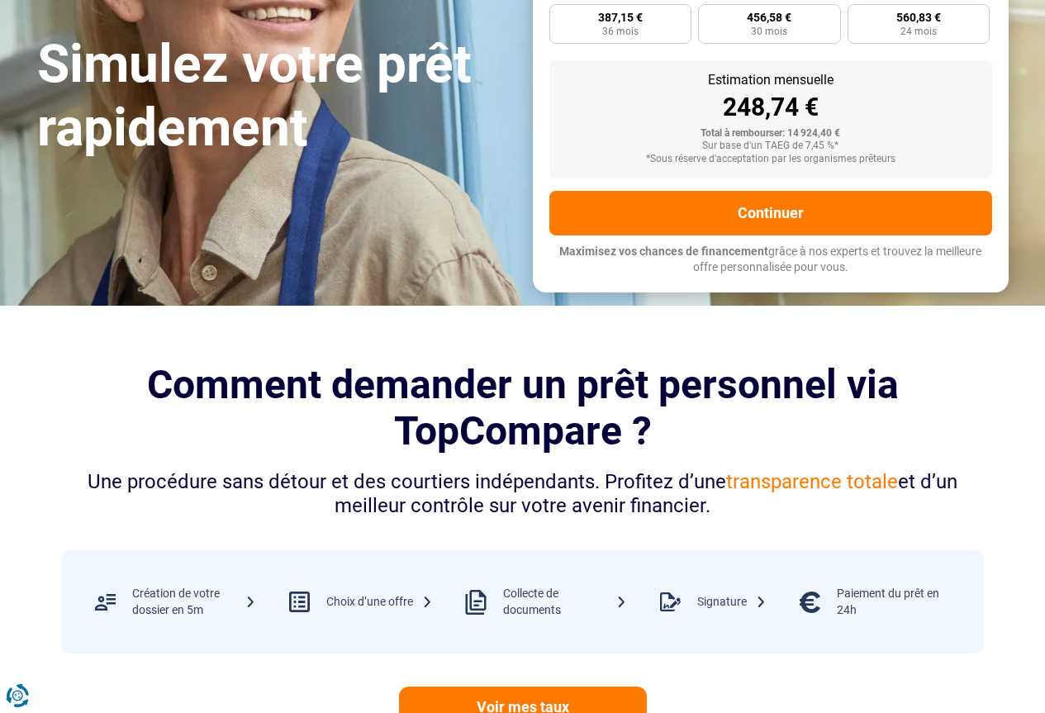
scroll to position [496, 0]
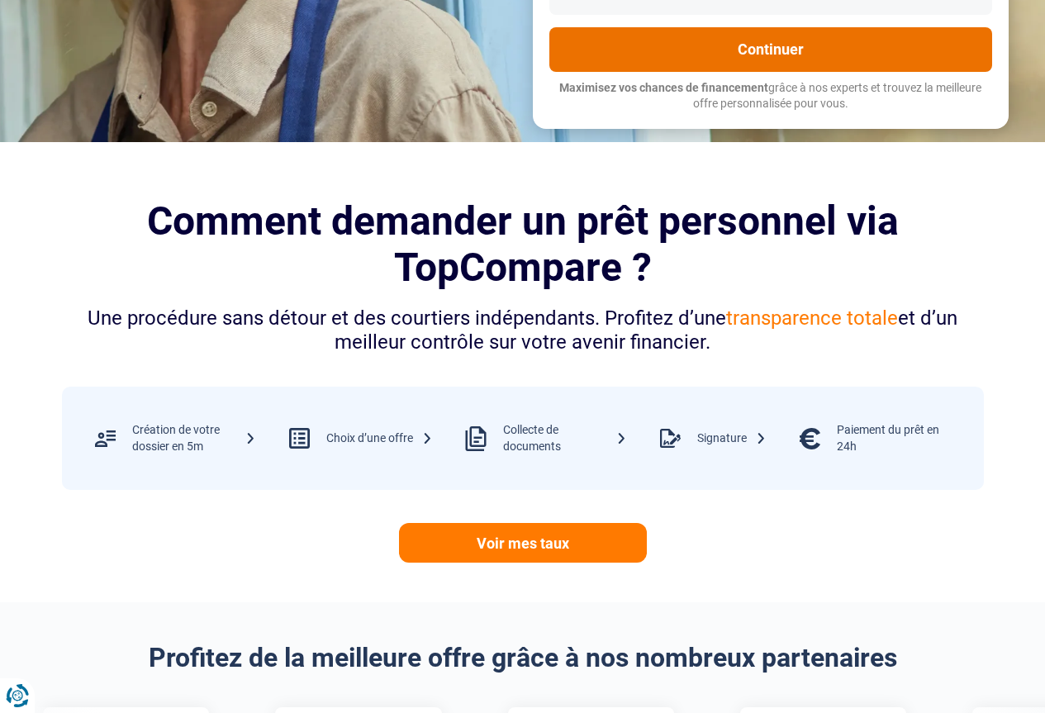
click at [765, 40] on button "Continuer" at bounding box center [770, 49] width 443 height 45
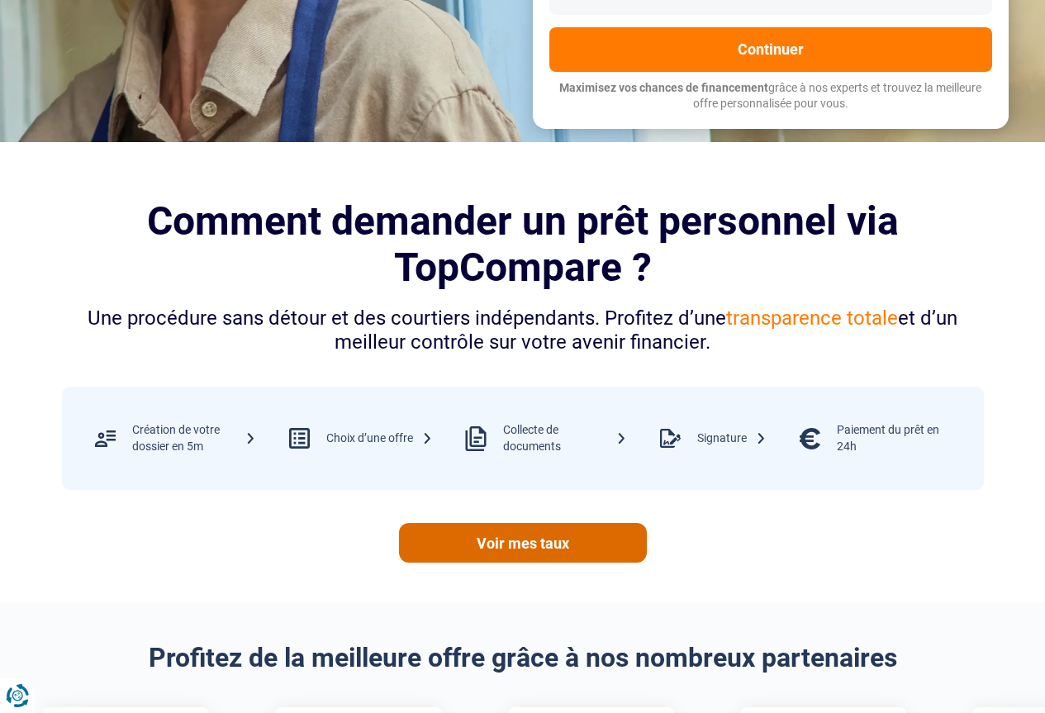
click at [550, 541] on link "Voir mes taux" at bounding box center [523, 543] width 248 height 40
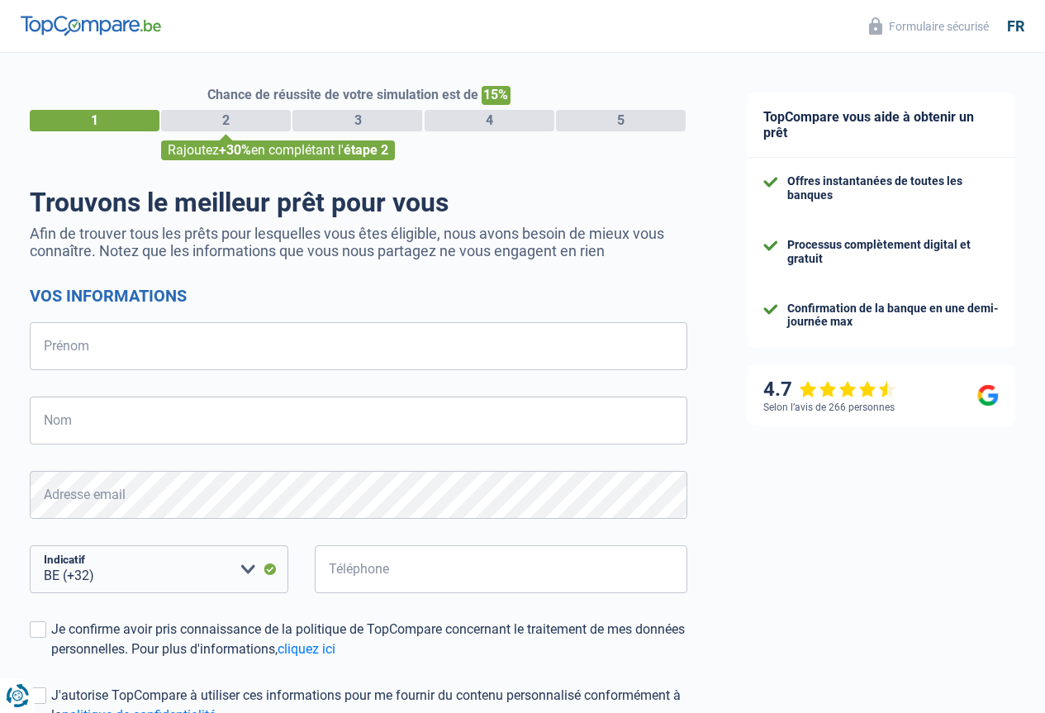
select select "32"
